Goal: Book appointment/travel/reservation

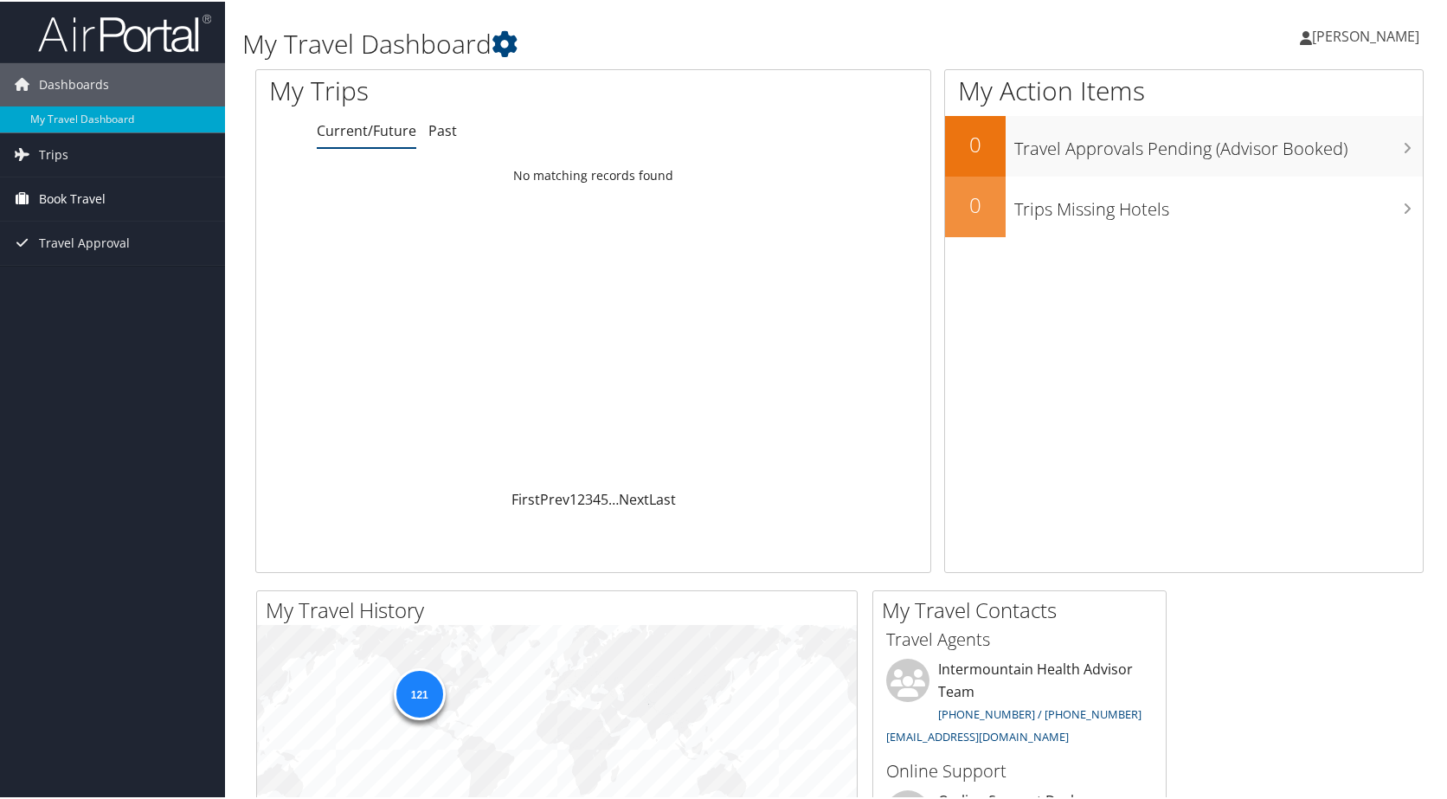
click at [74, 191] on span "Book Travel" at bounding box center [72, 197] width 67 height 43
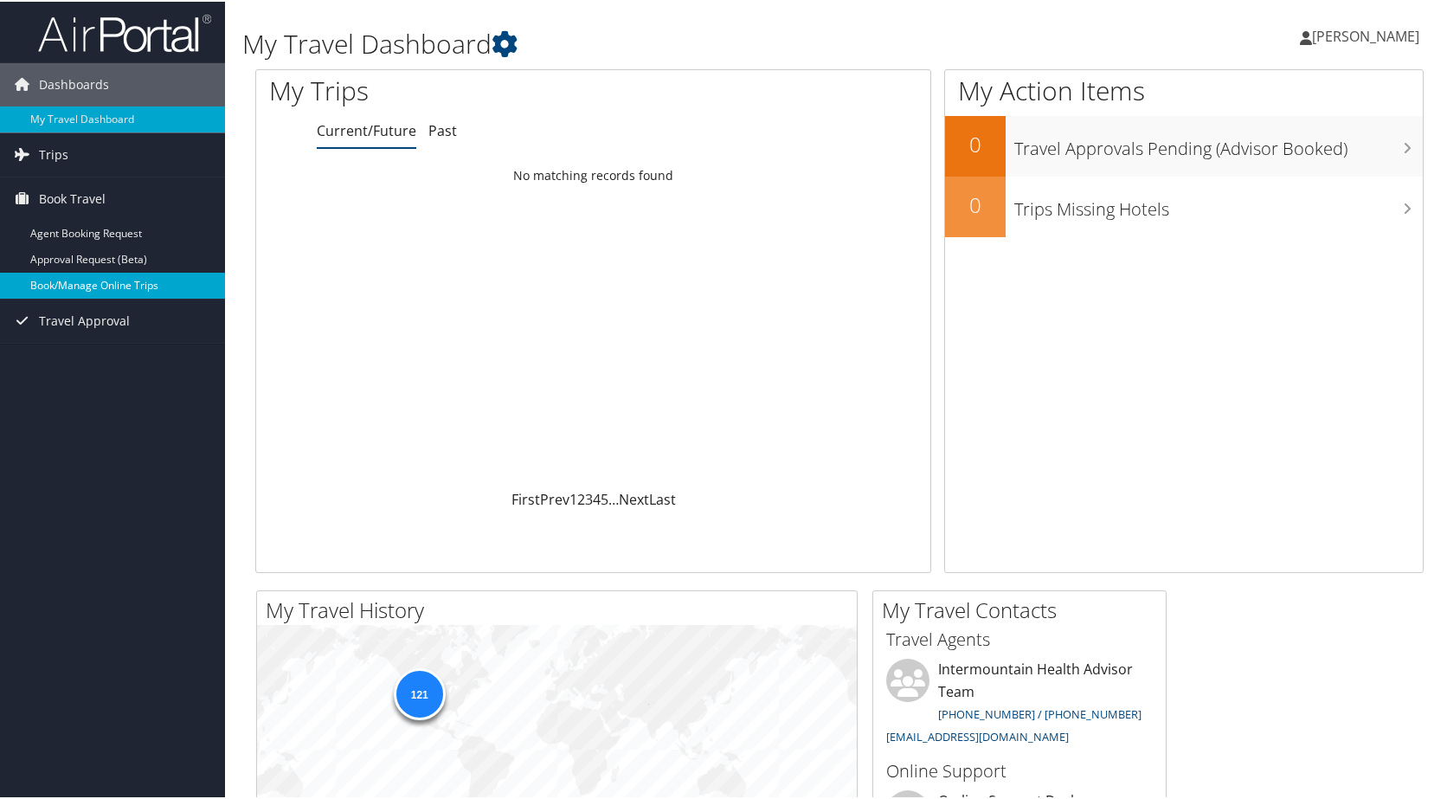
click at [100, 284] on link "Book/Manage Online Trips" at bounding box center [112, 284] width 225 height 26
